Goal: Task Accomplishment & Management: Use online tool/utility

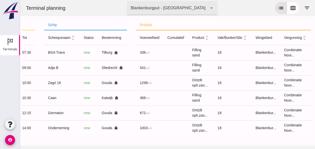
scroll to position [0, 128]
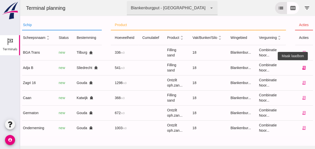
click at [302, 68] on icon "receipt_long" at bounding box center [304, 67] width 5 height 5
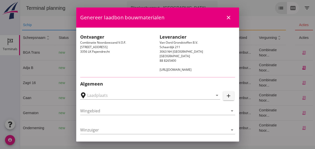
type input "Sliedrecht, [GEOGRAPHIC_DATA], [GEOGRAPHIC_DATA]"
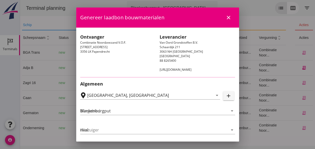
type input "Adja B"
type input "Dingemans Bezooyen"
type input "541"
type input "Ophoogzand (6120)"
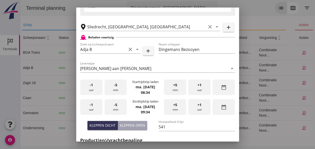
scroll to position [125, 0]
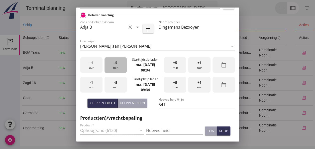
click at [112, 67] on div "-5 min" at bounding box center [116, 65] width 22 height 16
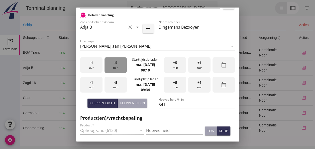
click at [112, 67] on div "-5 min" at bounding box center [116, 65] width 22 height 16
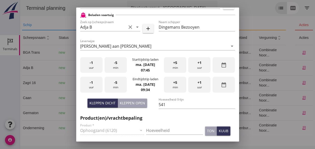
click at [171, 70] on div "+5 min" at bounding box center [175, 65] width 22 height 16
click at [94, 84] on div "-1 uur" at bounding box center [91, 85] width 22 height 16
click at [114, 84] on span "-5" at bounding box center [115, 83] width 3 height 6
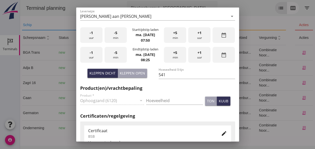
scroll to position [176, 0]
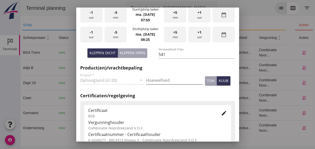
click at [149, 81] on input "Hoeveelheid" at bounding box center [174, 80] width 57 height 8
type input "541"
click at [220, 83] on div "kuub" at bounding box center [224, 80] width 10 height 5
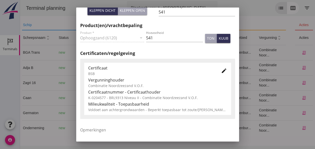
scroll to position [256, 0]
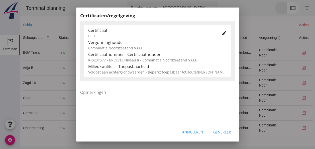
click at [219, 133] on div "Genereer" at bounding box center [222, 131] width 18 height 5
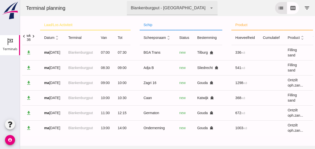
scroll to position [0, 0]
